Goal: Task Accomplishment & Management: Use online tool/utility

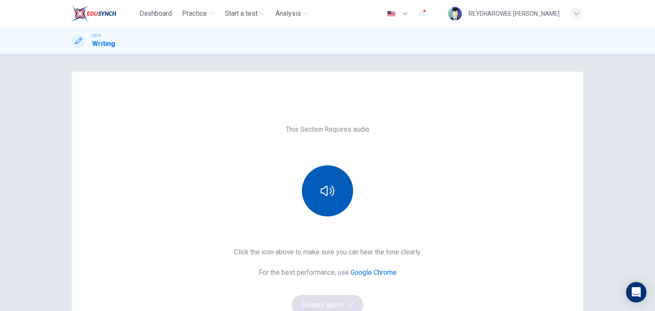
click at [295, 190] on div "This Section Requires audio Click the icon above to make sure you can hear the …" at bounding box center [328, 219] width 512 height 225
click at [310, 191] on button "button" at bounding box center [327, 190] width 51 height 51
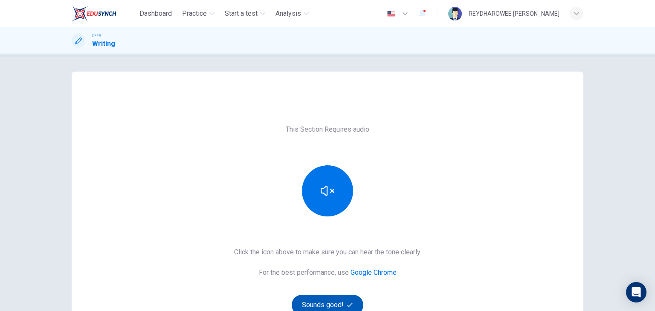
click at [339, 299] on button "Sounds good!" at bounding box center [328, 305] width 72 height 20
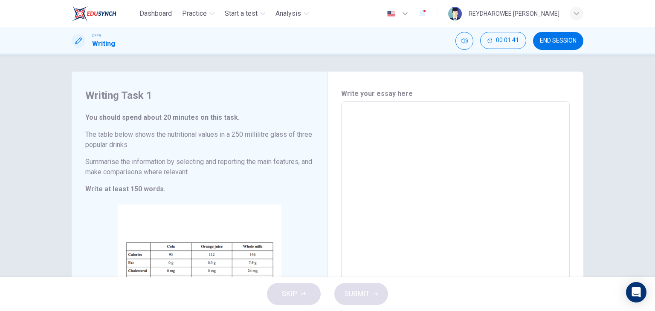
click at [369, 133] on textarea at bounding box center [455, 228] width 217 height 238
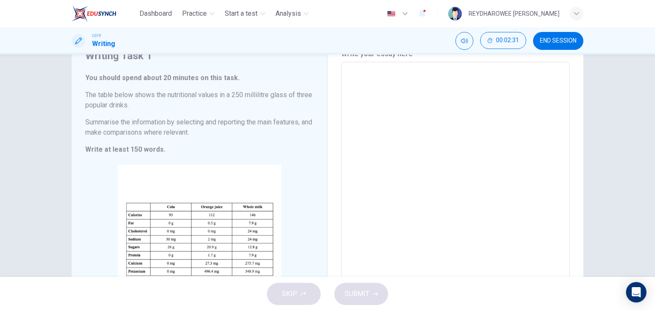
scroll to position [43, 0]
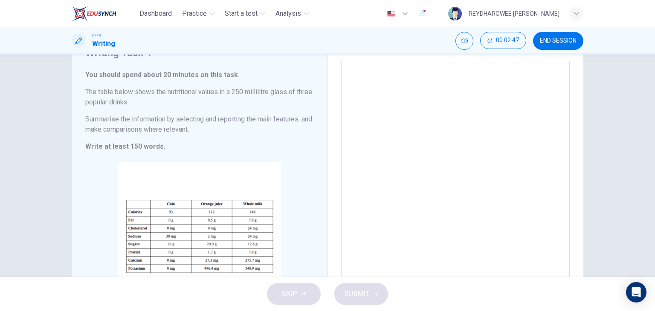
click at [568, 43] on span "END SESSION" at bounding box center [558, 41] width 37 height 7
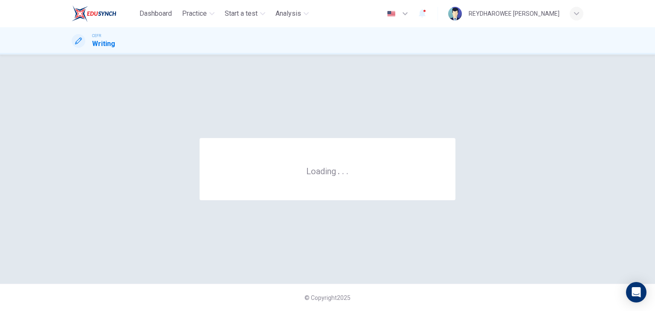
scroll to position [0, 0]
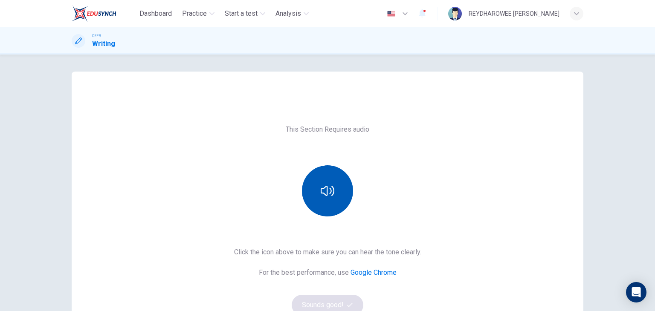
click at [325, 181] on button "button" at bounding box center [327, 190] width 51 height 51
click at [325, 188] on icon "button" at bounding box center [328, 191] width 14 height 10
click at [348, 302] on button "Sounds good!" at bounding box center [328, 305] width 72 height 20
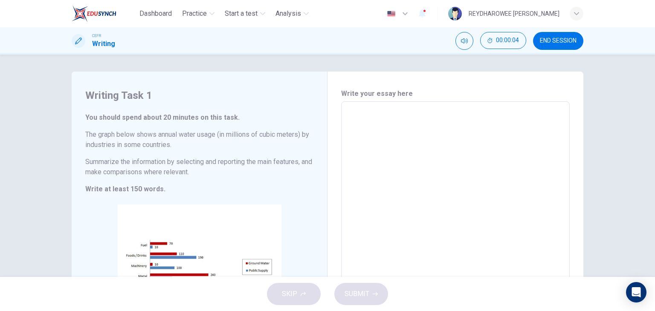
click at [538, 42] on button "END SESSION" at bounding box center [558, 41] width 50 height 18
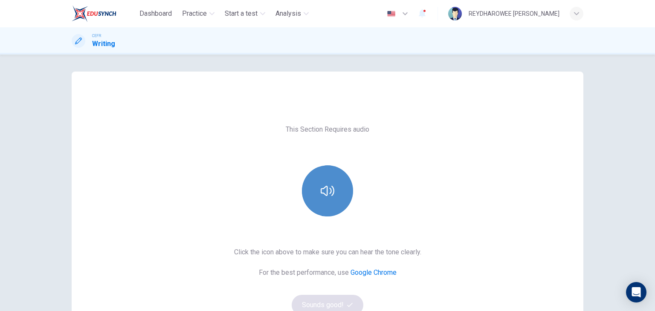
click at [333, 178] on button "button" at bounding box center [327, 190] width 51 height 51
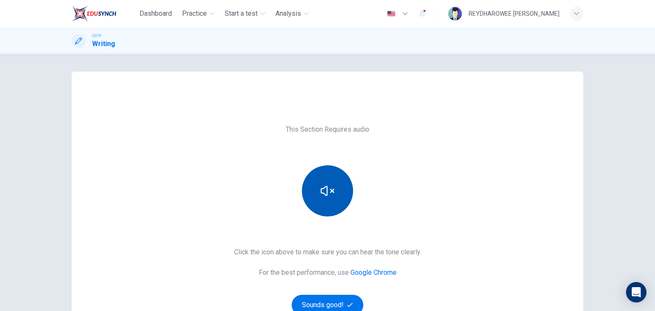
click at [333, 179] on button "button" at bounding box center [327, 190] width 51 height 51
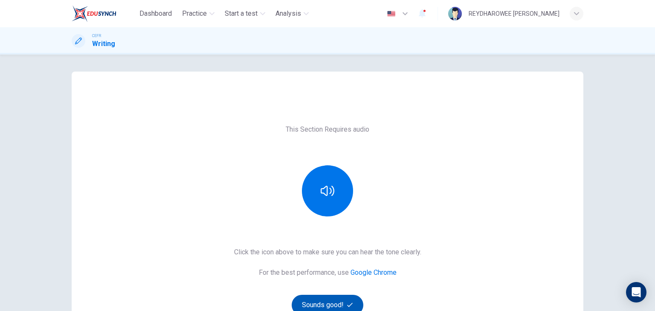
click at [334, 299] on button "Sounds good!" at bounding box center [328, 305] width 72 height 20
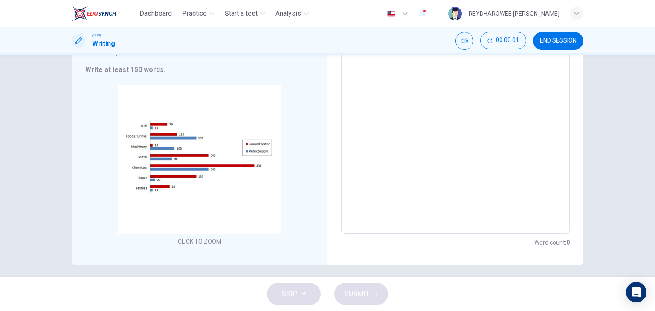
scroll to position [124, 0]
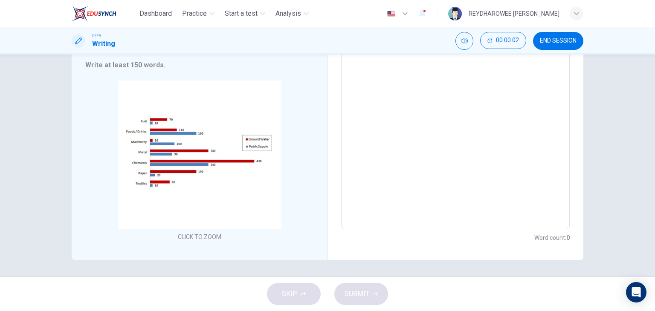
click at [567, 51] on div "CEFR Writing 00:00:02 END SESSION" at bounding box center [327, 40] width 655 height 27
click at [567, 46] on button "END SESSION" at bounding box center [558, 41] width 50 height 18
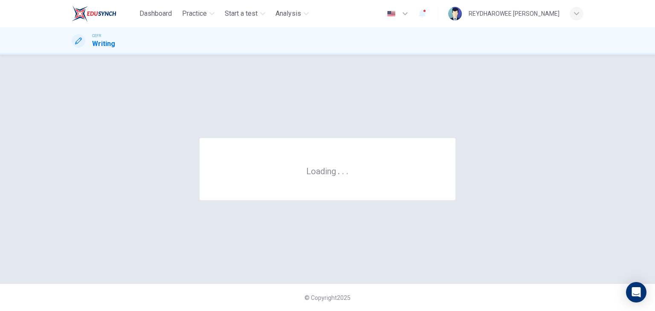
scroll to position [0, 0]
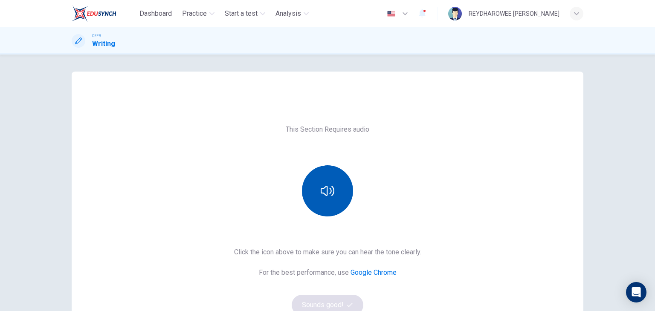
click at [330, 188] on icon "button" at bounding box center [328, 191] width 14 height 14
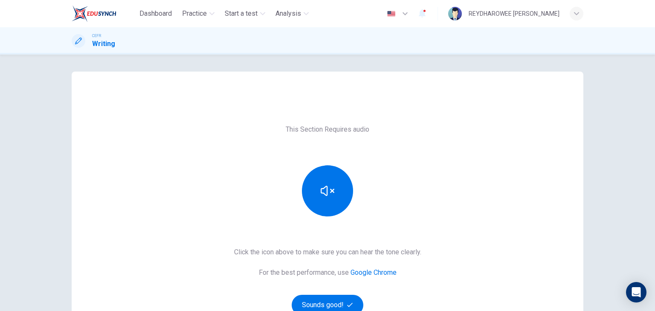
click at [338, 294] on div "Click the icon above to make sure you can hear the tone clearly. For the best p…" at bounding box center [327, 281] width 187 height 68
click at [339, 303] on button "Sounds good!" at bounding box center [328, 305] width 72 height 20
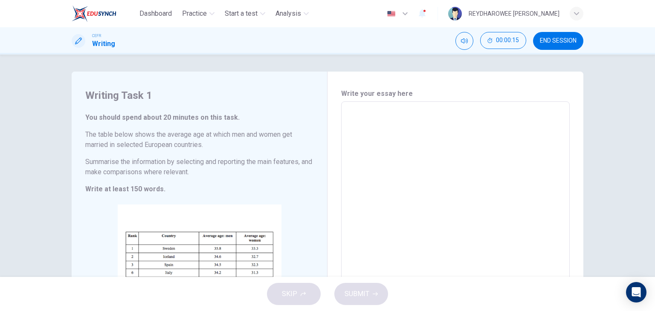
click at [537, 35] on button "END SESSION" at bounding box center [558, 41] width 50 height 18
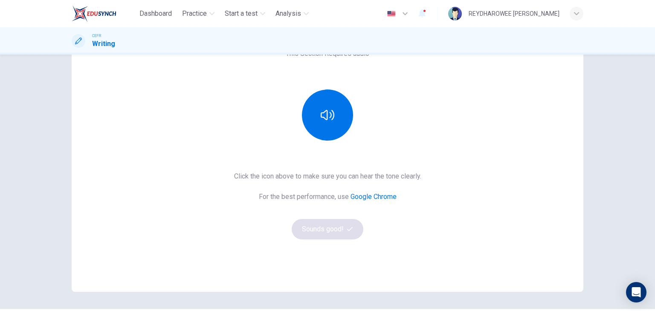
scroll to position [85, 0]
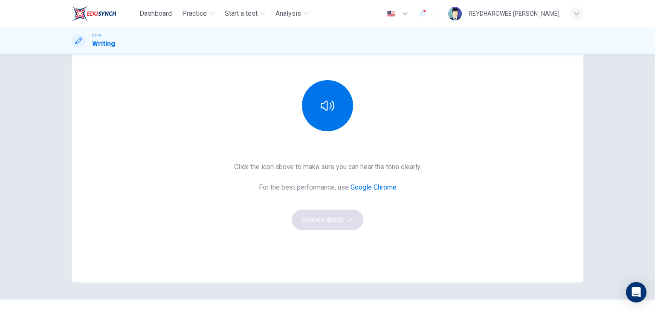
click at [340, 232] on div "This Section Requires audio Click the icon above to make sure you can hear the …" at bounding box center [328, 134] width 512 height 225
click at [322, 114] on button "button" at bounding box center [327, 105] width 51 height 51
click at [334, 220] on button "Sounds good!" at bounding box center [328, 220] width 72 height 20
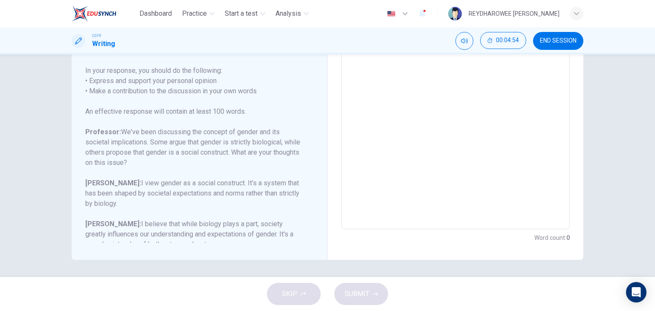
scroll to position [94, 0]
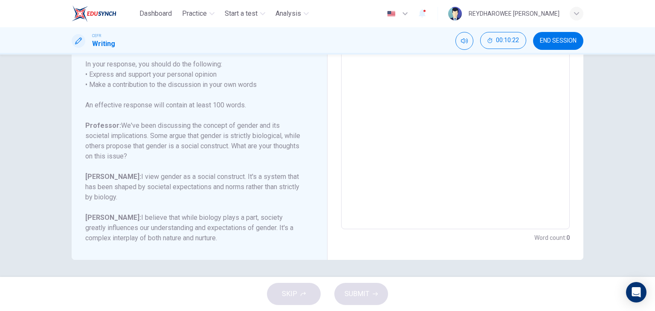
click at [396, 125] on textarea at bounding box center [455, 87] width 217 height 271
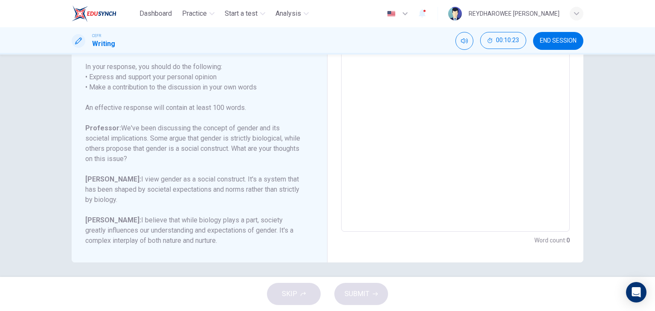
scroll to position [157, 0]
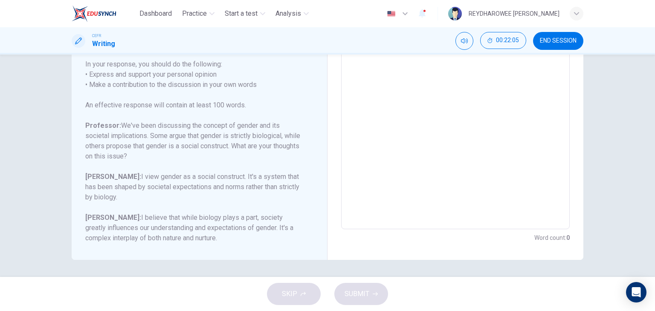
drag, startPoint x: 410, startPoint y: 150, endPoint x: 415, endPoint y: 153, distance: 5.6
click at [415, 153] on textarea at bounding box center [455, 87] width 217 height 271
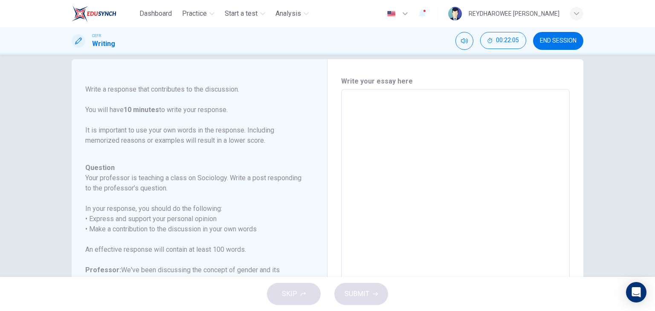
scroll to position [0, 0]
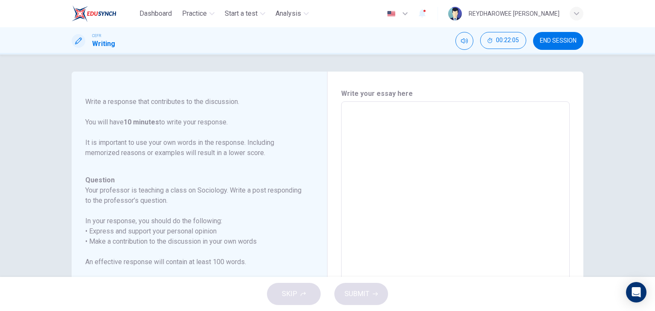
click at [382, 168] on textarea at bounding box center [455, 244] width 217 height 271
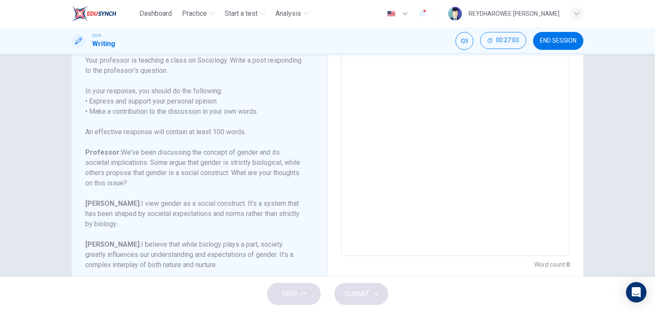
scroll to position [29, 0]
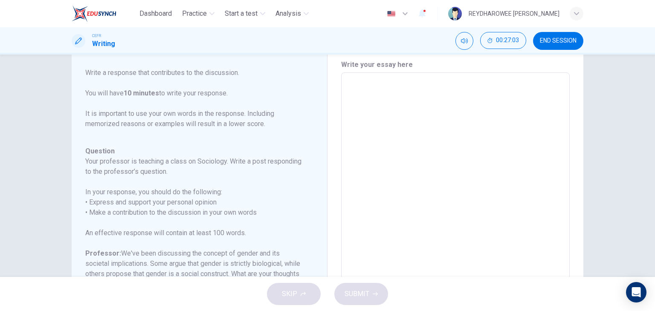
click at [551, 45] on button "END SESSION" at bounding box center [558, 41] width 50 height 18
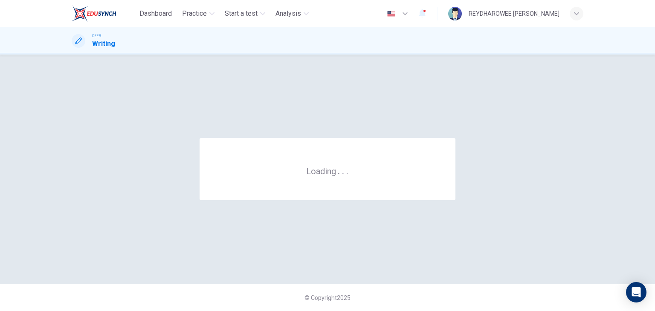
scroll to position [0, 0]
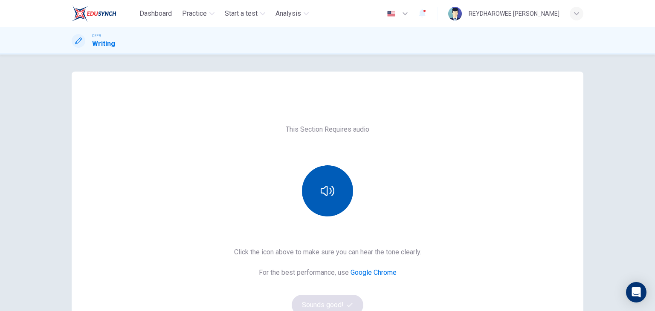
click at [331, 200] on button "button" at bounding box center [327, 190] width 51 height 51
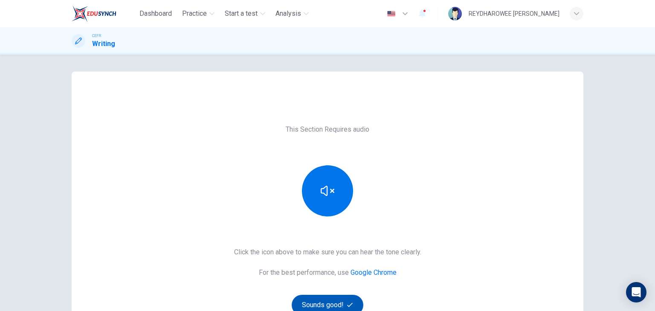
click at [336, 305] on button "Sounds good!" at bounding box center [328, 305] width 72 height 20
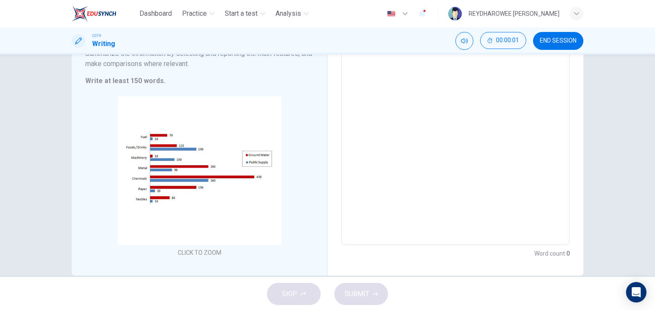
scroll to position [81, 0]
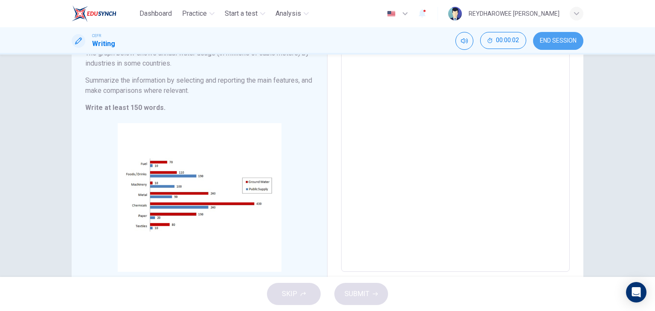
click at [559, 41] on span "END SESSION" at bounding box center [558, 41] width 37 height 7
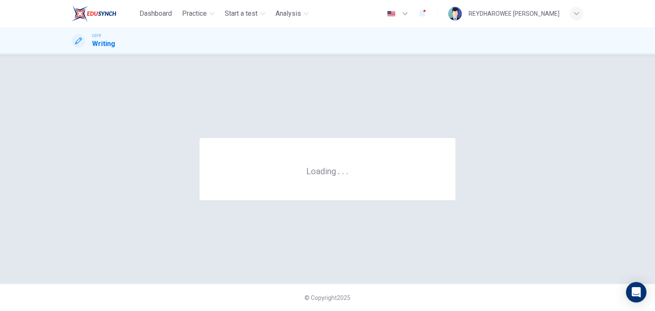
scroll to position [0, 0]
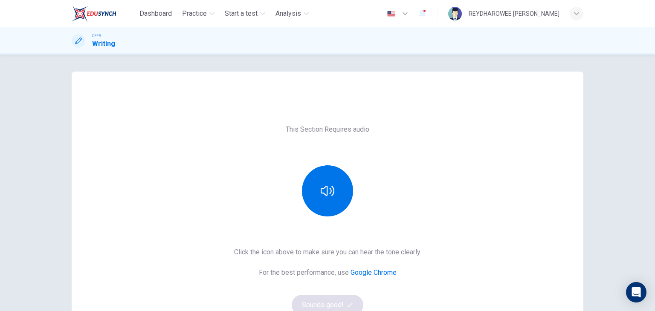
drag, startPoint x: 339, startPoint y: 200, endPoint x: 339, endPoint y: 215, distance: 15.4
click at [339, 200] on button "button" at bounding box center [327, 190] width 51 height 51
click at [338, 299] on button "Sounds good!" at bounding box center [328, 305] width 72 height 20
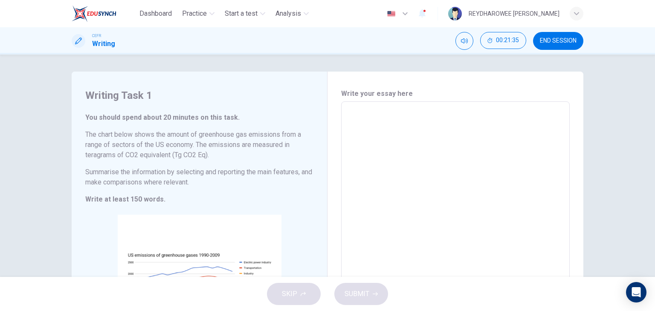
click at [328, 136] on div "Write your essay here x ​ Word count : 0" at bounding box center [456, 233] width 256 height 323
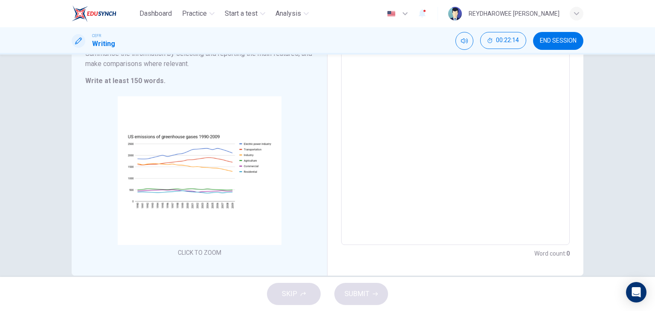
scroll to position [128, 0]
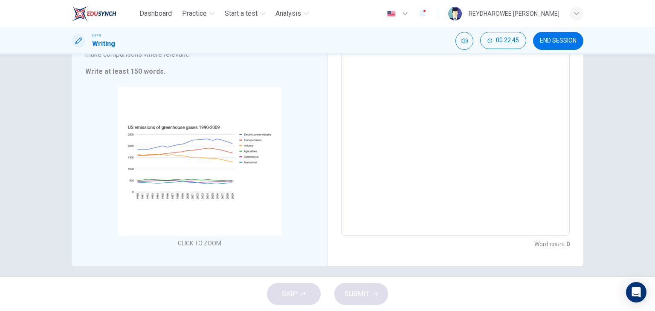
click at [413, 119] on textarea at bounding box center [455, 105] width 217 height 248
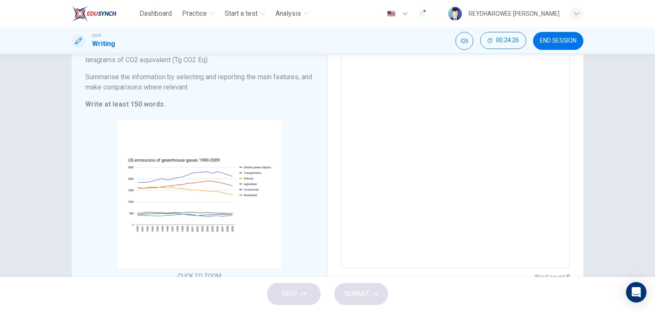
scroll to position [92, 0]
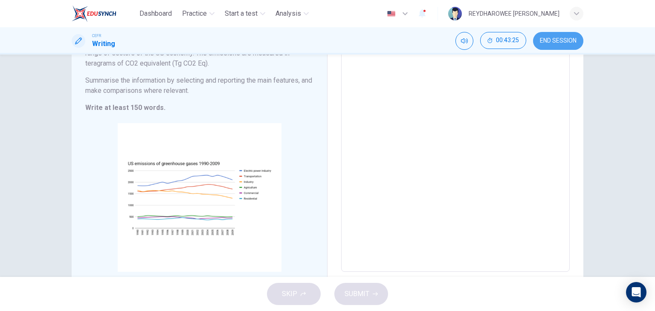
click at [549, 46] on button "END SESSION" at bounding box center [558, 41] width 50 height 18
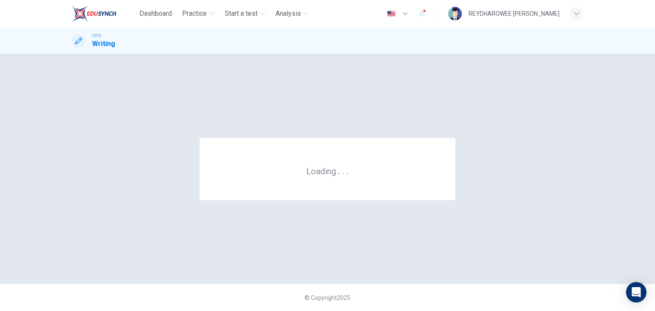
scroll to position [0, 0]
